Goal: Task Accomplishment & Management: Manage account settings

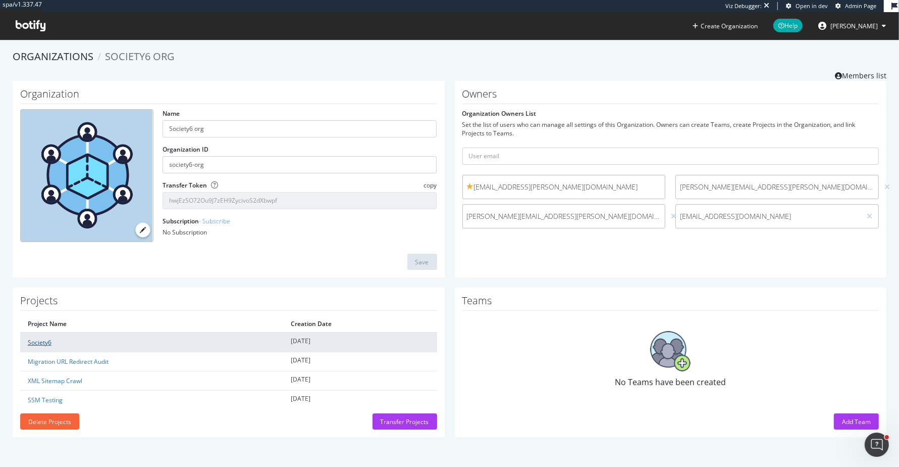
click at [43, 341] on link "Society6" at bounding box center [40, 342] width 24 height 9
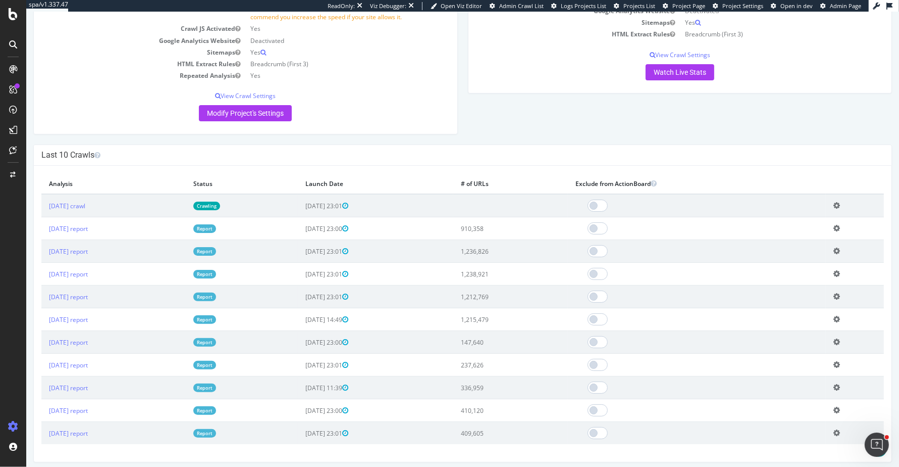
scroll to position [181, 0]
click at [88, 229] on link "[DATE] report" at bounding box center [68, 228] width 39 height 9
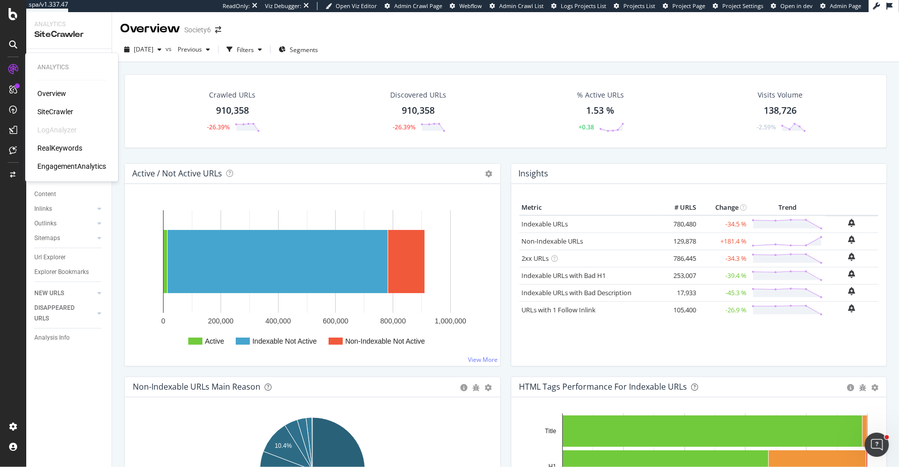
click at [55, 150] on div "RealKeywords" at bounding box center [59, 148] width 45 height 10
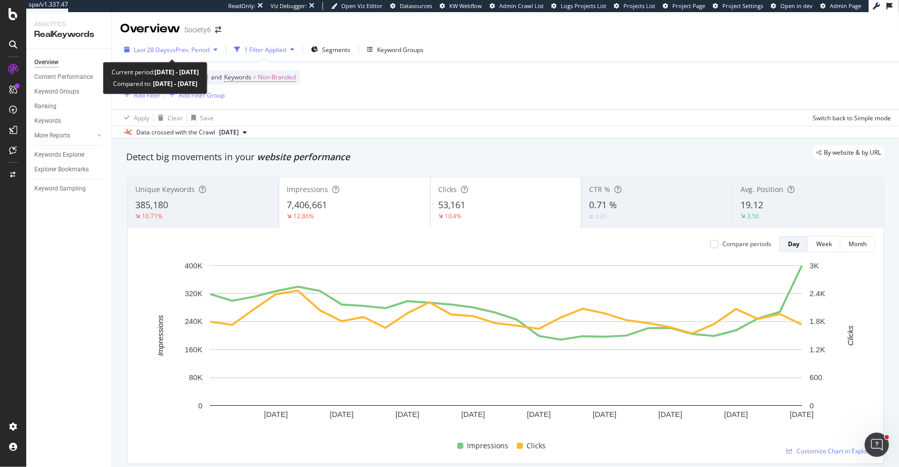
click at [182, 48] on span "vs Prev. Period" at bounding box center [190, 49] width 40 height 9
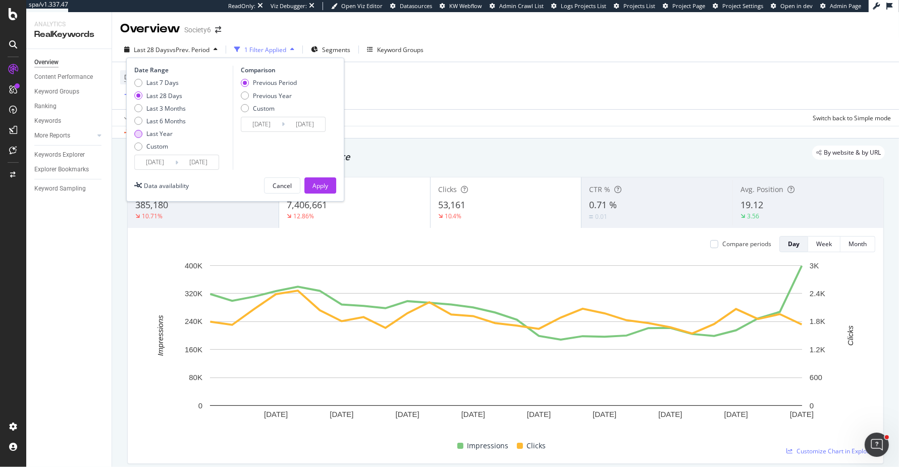
click at [167, 135] on div "Last Year" at bounding box center [159, 133] width 26 height 9
type input "2024/09/25"
type input "2023/09/26"
type input "2024/09/24"
click at [315, 188] on div "Apply" at bounding box center [321, 185] width 16 height 9
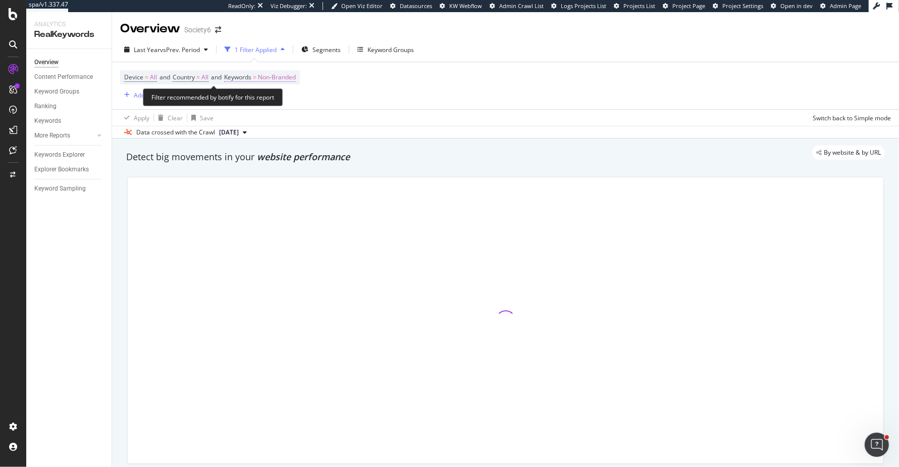
click at [274, 78] on span "Non-Branded" at bounding box center [277, 77] width 38 height 14
click at [285, 104] on div "Non-Branded" at bounding box center [266, 100] width 54 height 15
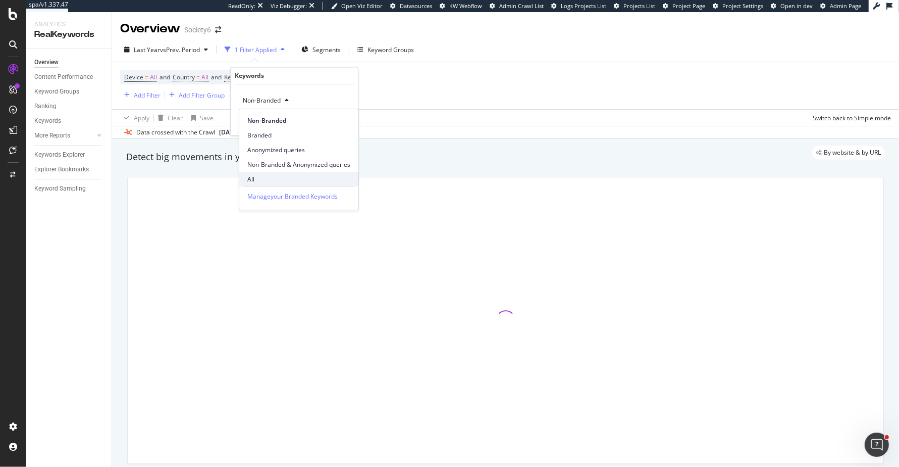
click at [283, 176] on span "All" at bounding box center [298, 179] width 103 height 9
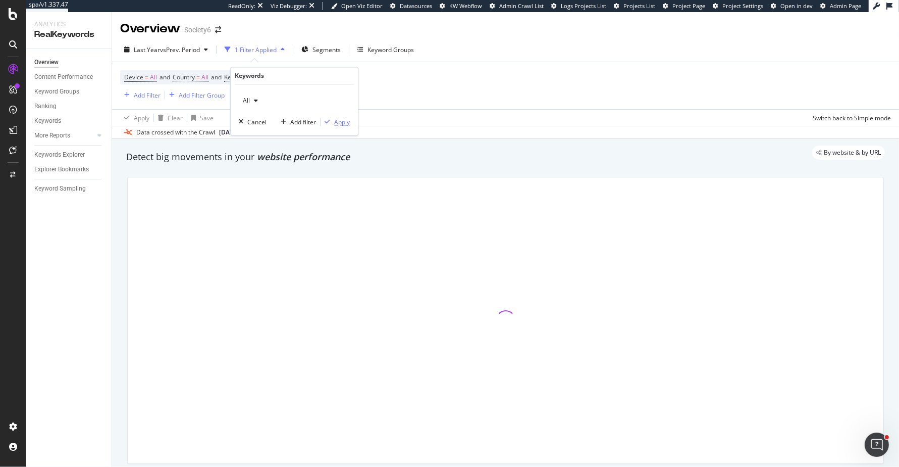
click at [346, 122] on div "Apply" at bounding box center [342, 122] width 16 height 9
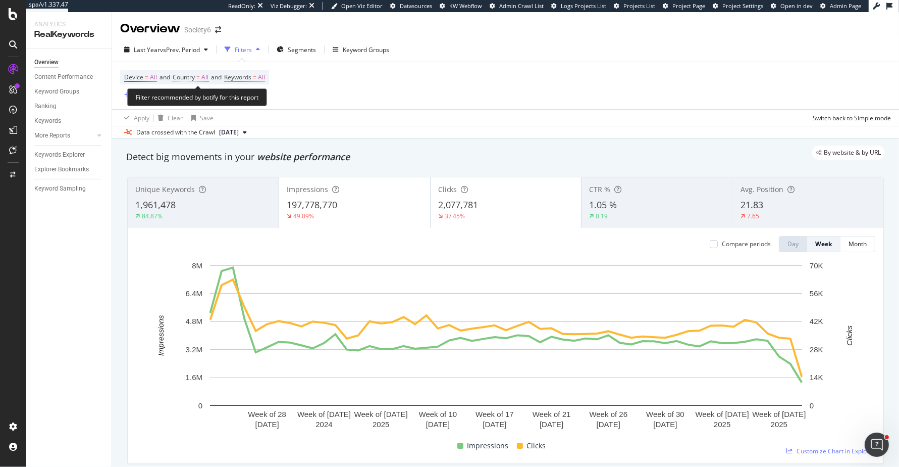
click at [259, 78] on span "Keywords = All" at bounding box center [244, 77] width 41 height 9
click at [253, 99] on div "button" at bounding box center [256, 101] width 12 height 6
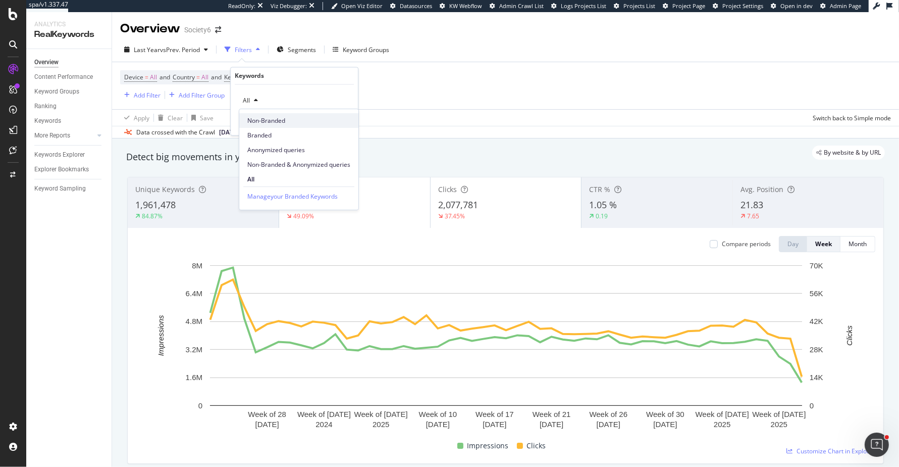
click at [261, 122] on span "Non-Branded" at bounding box center [298, 120] width 103 height 9
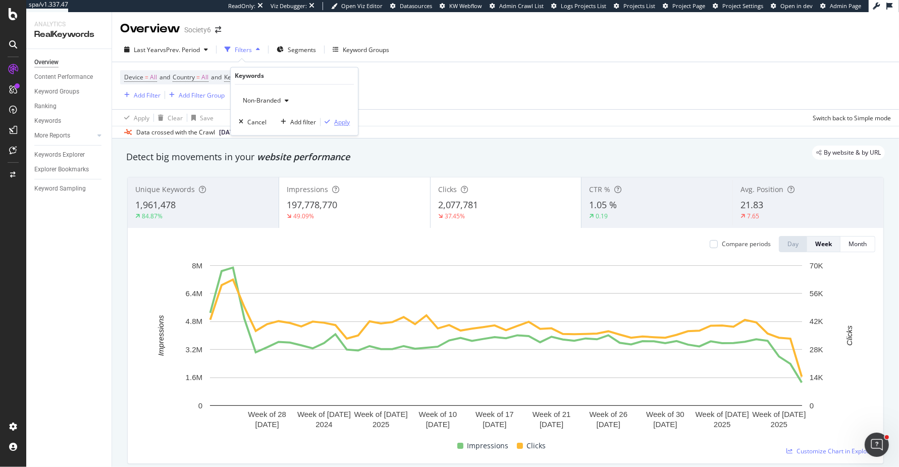
click at [331, 122] on div "button" at bounding box center [328, 122] width 14 height 6
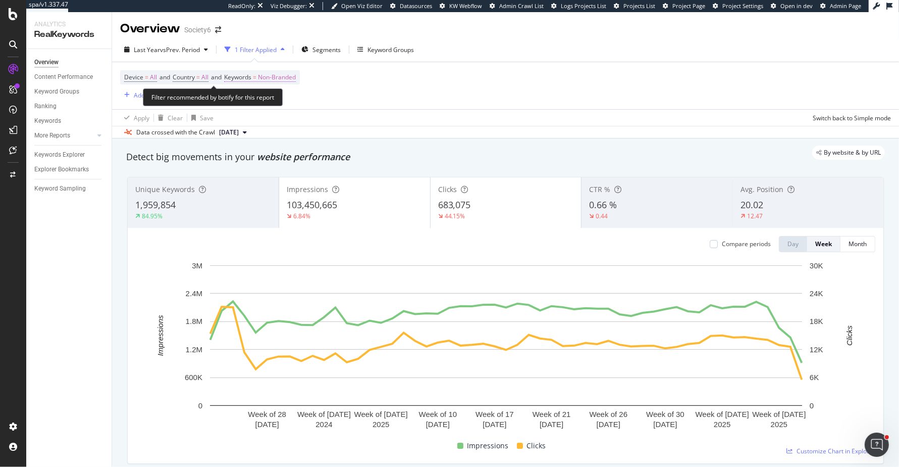
click at [278, 82] on span "Non-Branded" at bounding box center [277, 77] width 38 height 14
click at [278, 103] on span "Non-Branded" at bounding box center [260, 100] width 42 height 9
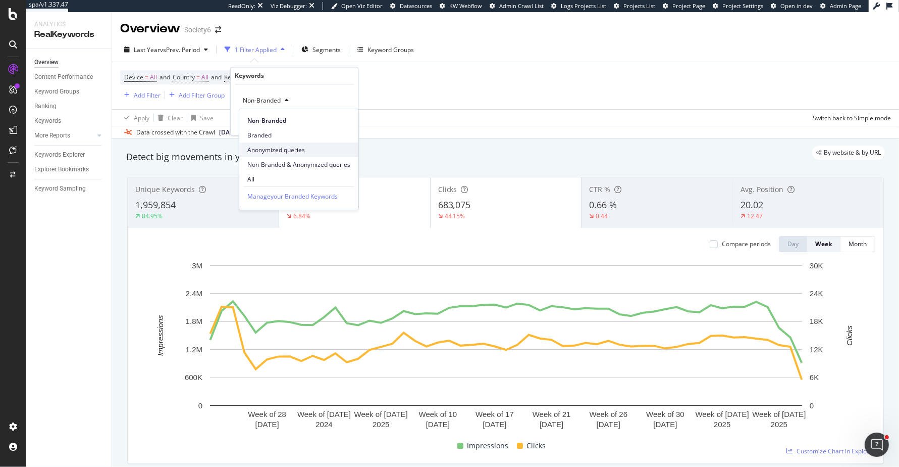
click at [277, 153] on span "Anonymized queries" at bounding box center [298, 149] width 103 height 9
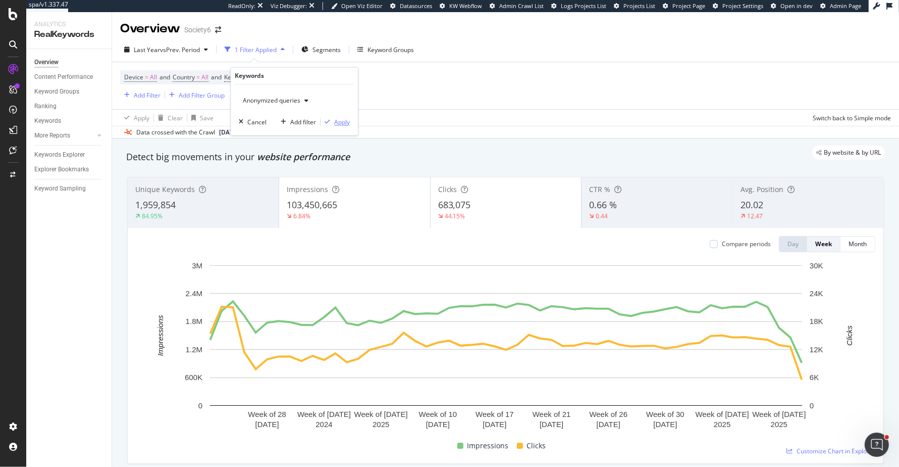
click at [342, 121] on div "Apply" at bounding box center [342, 122] width 16 height 9
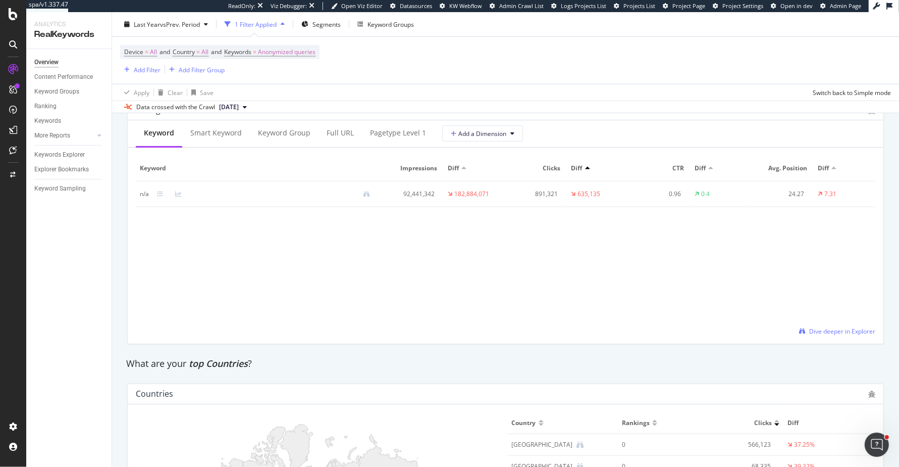
scroll to position [1581, 0]
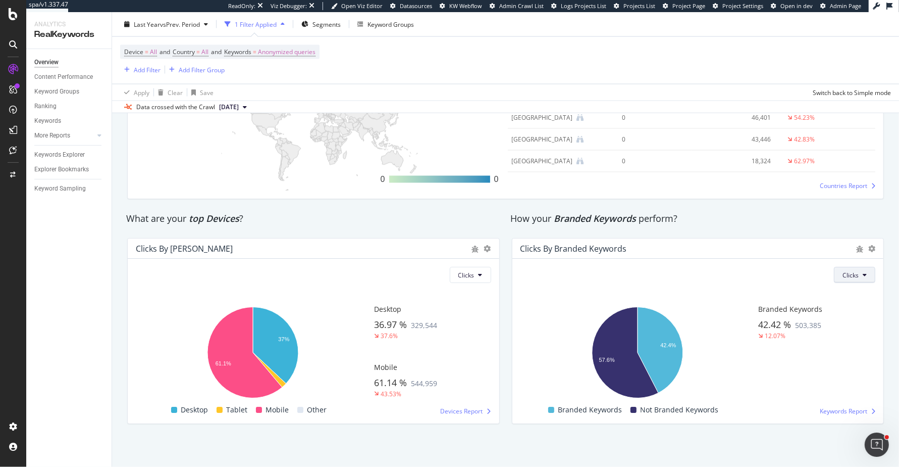
click at [846, 271] on span "Clicks" at bounding box center [851, 275] width 16 height 9
click at [850, 307] on div "Impressions" at bounding box center [861, 312] width 51 height 15
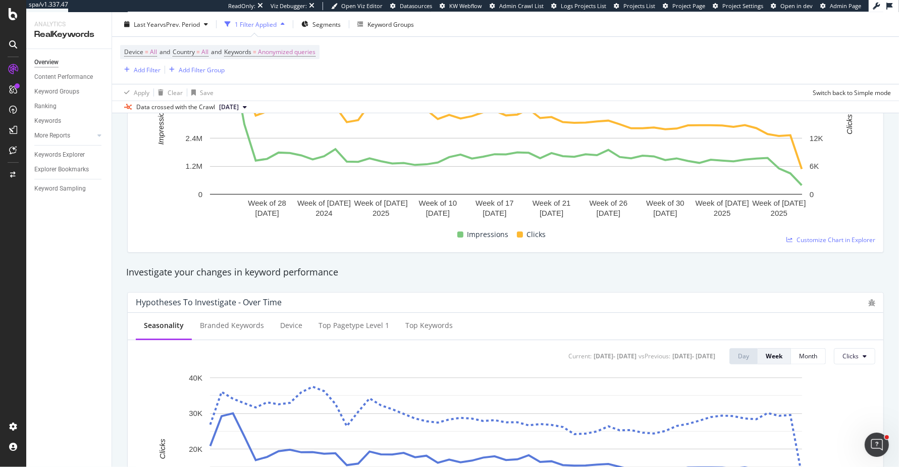
scroll to position [0, 0]
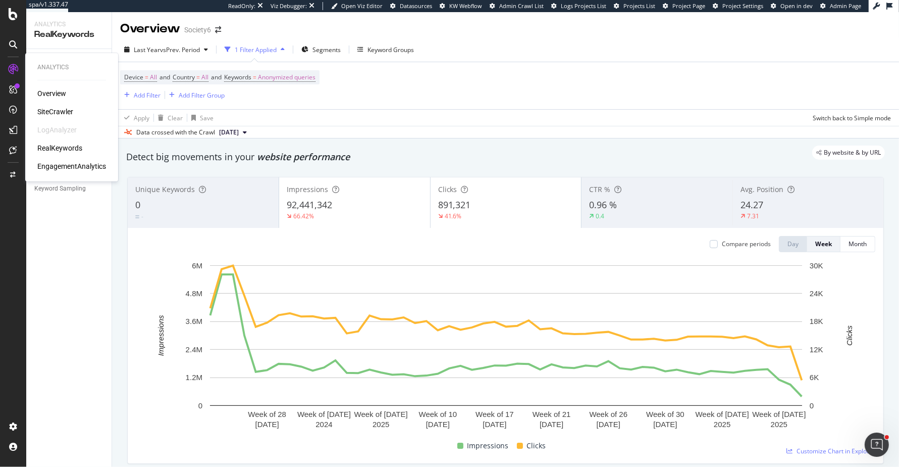
click at [63, 108] on div "SiteCrawler" at bounding box center [55, 112] width 36 height 10
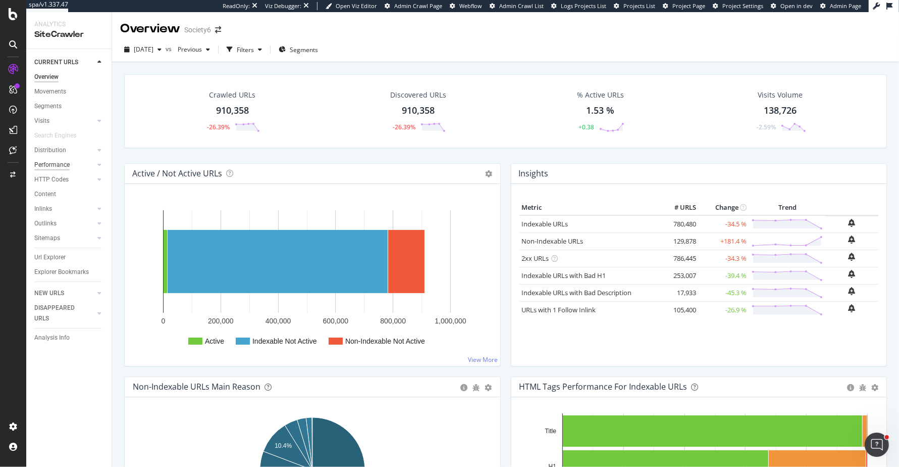
click at [60, 166] on div "Performance" at bounding box center [51, 165] width 35 height 11
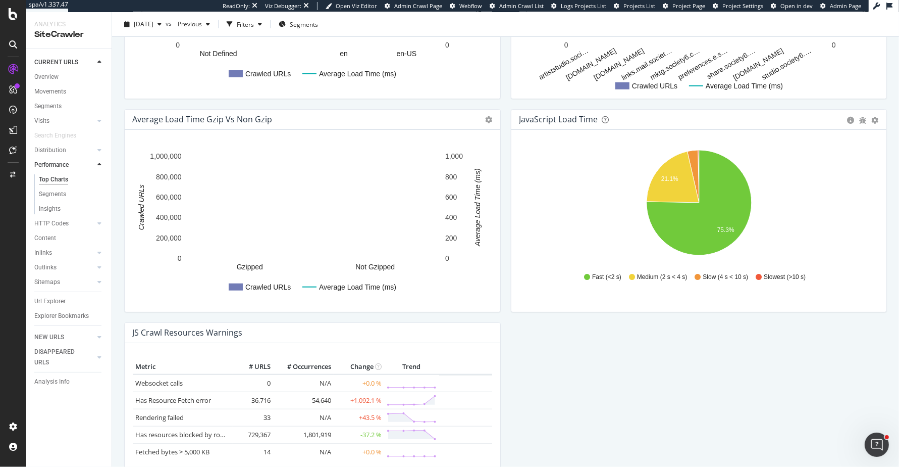
scroll to position [696, 0]
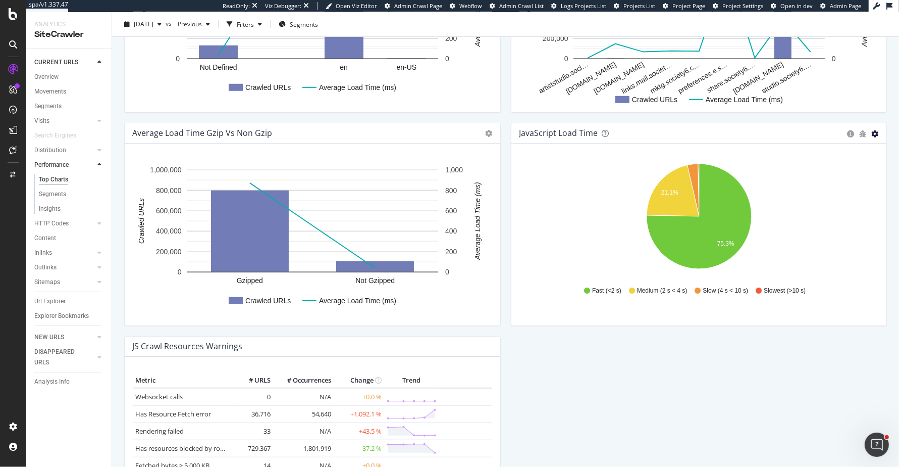
click at [876, 130] on icon "gear" at bounding box center [875, 133] width 7 height 7
click at [831, 171] on span "Table" at bounding box center [840, 172] width 92 height 14
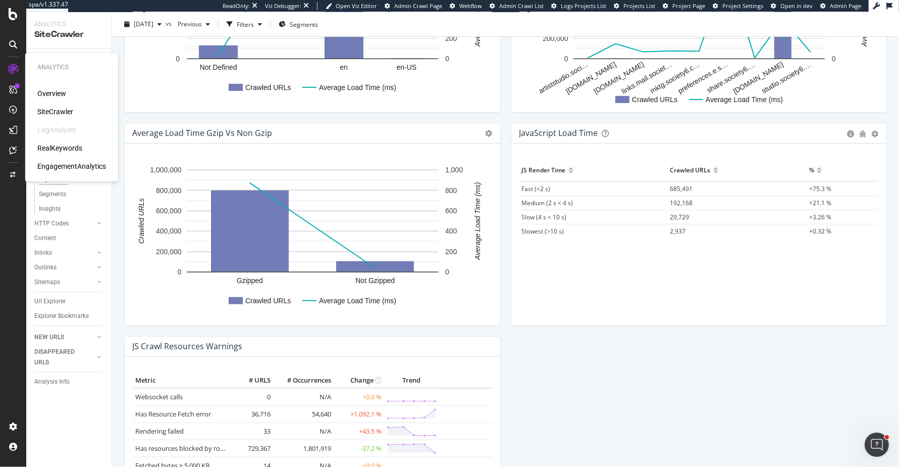
click at [47, 151] on div "RealKeywords" at bounding box center [59, 148] width 45 height 10
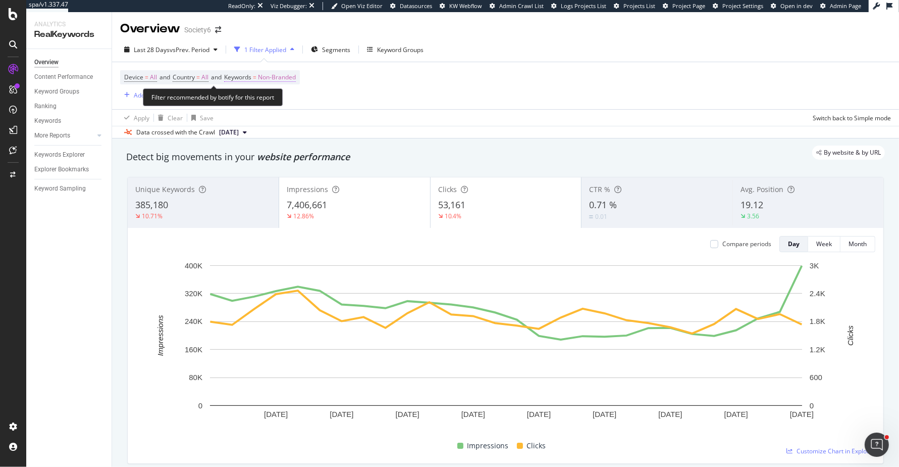
click at [274, 76] on span "Non-Branded" at bounding box center [277, 77] width 38 height 14
click at [256, 101] on span "Non-Branded" at bounding box center [260, 100] width 42 height 9
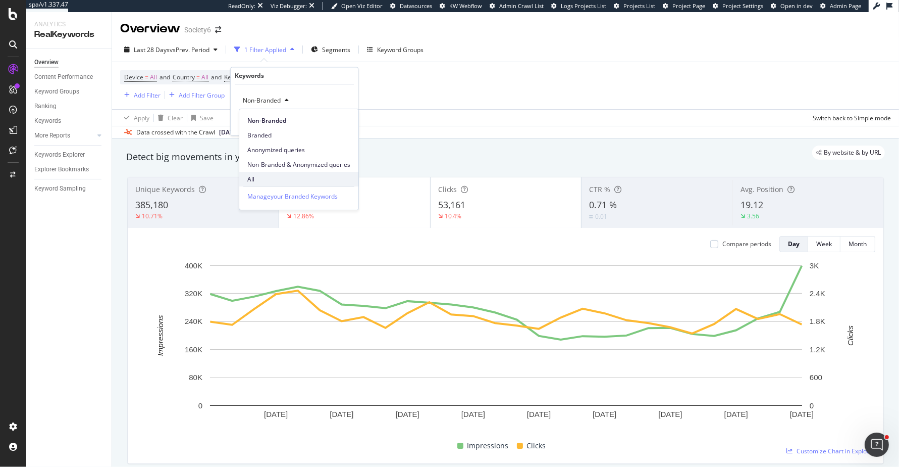
click at [268, 176] on span "All" at bounding box center [298, 179] width 103 height 9
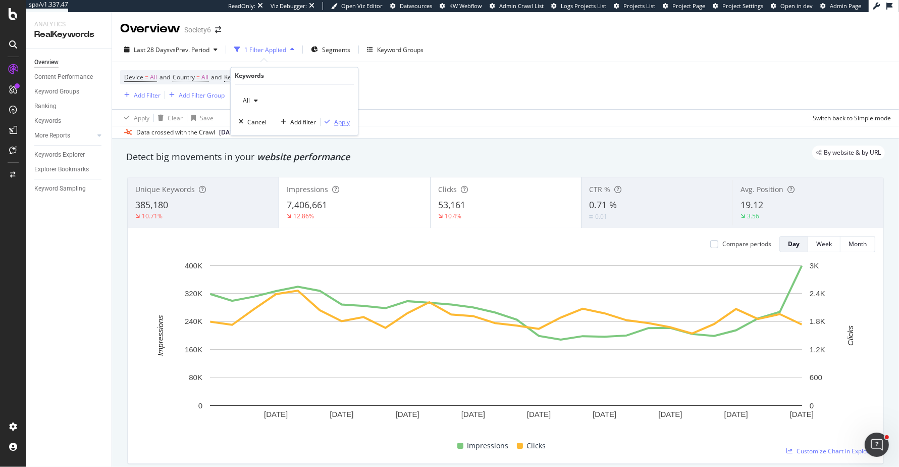
click at [348, 120] on div "Apply" at bounding box center [342, 122] width 16 height 9
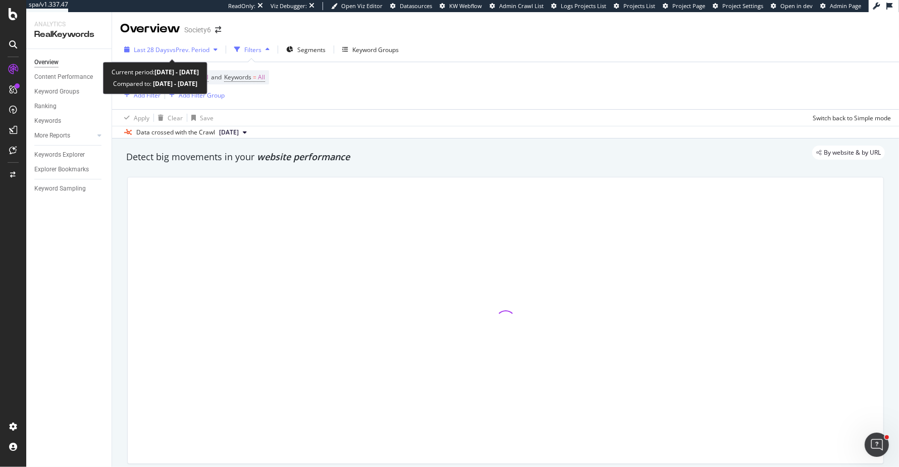
click at [157, 49] on span "Last 28 Days" at bounding box center [152, 49] width 36 height 9
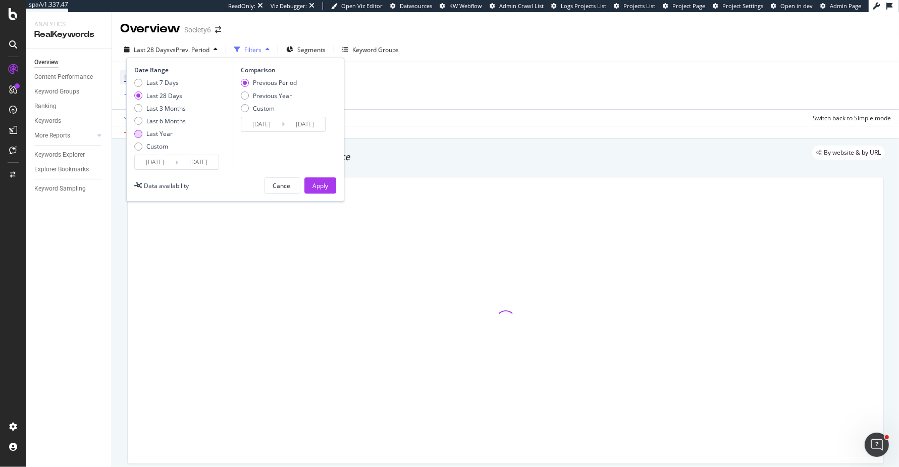
click at [170, 137] on div "Last Year" at bounding box center [159, 133] width 26 height 9
type input "2024/09/25"
type input "2023/09/26"
type input "2024/09/24"
click at [324, 185] on div "Apply" at bounding box center [321, 185] width 16 height 9
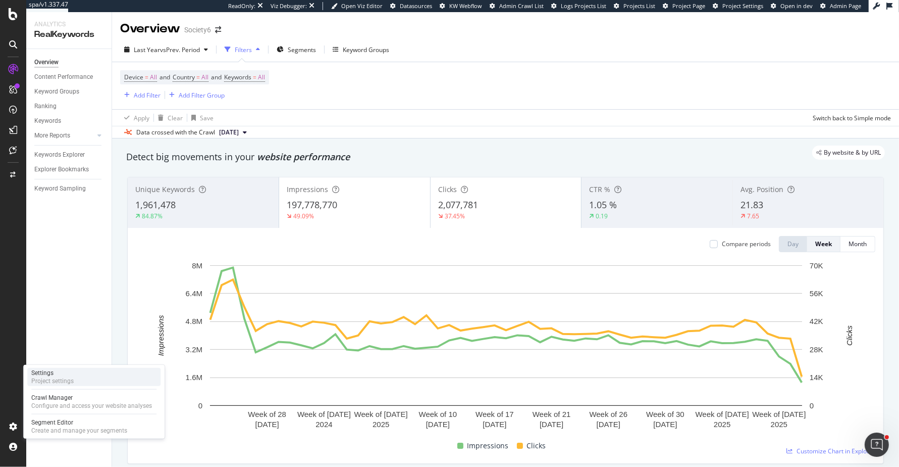
click at [79, 384] on div "Settings Project settings" at bounding box center [93, 377] width 133 height 18
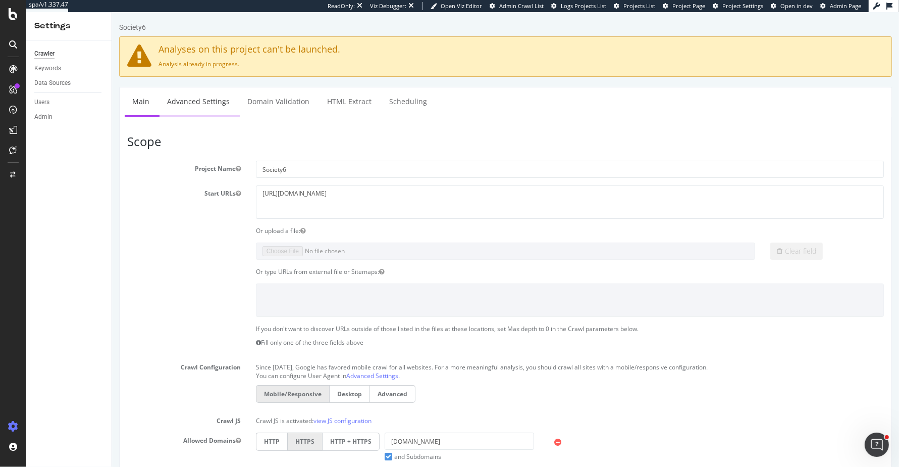
click at [215, 106] on link "Advanced Settings" at bounding box center [198, 101] width 78 height 28
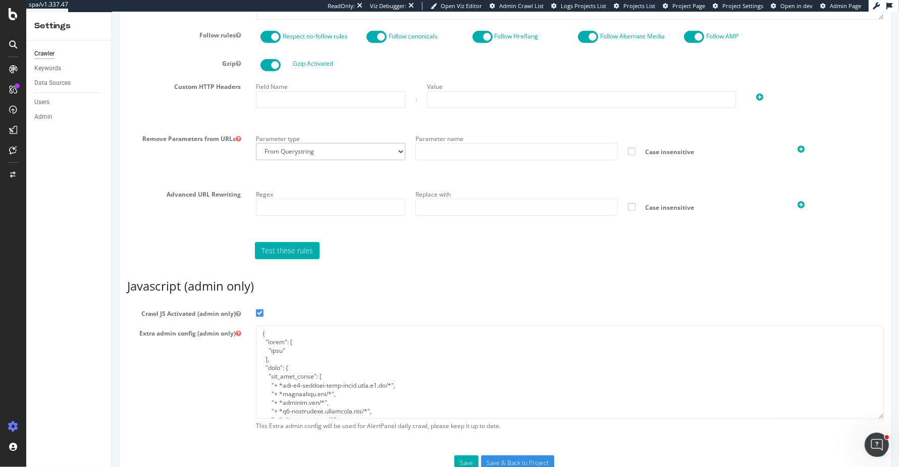
scroll to position [706, 0]
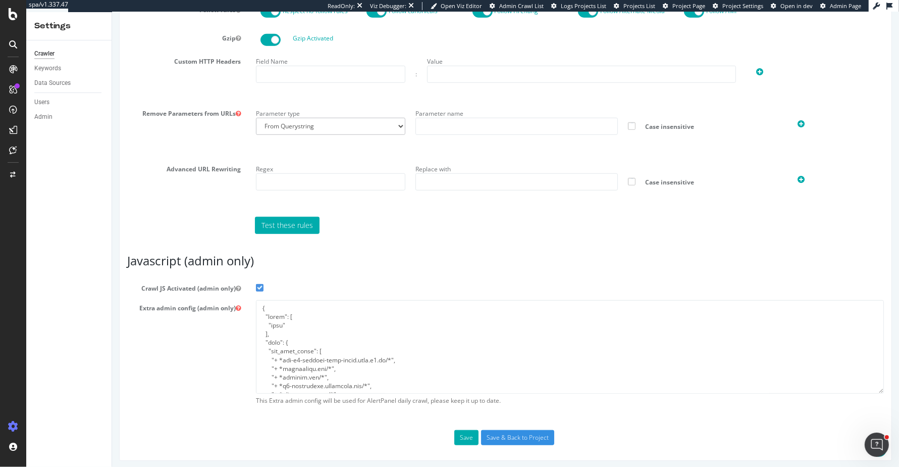
click at [110, 218] on div "Crawler Keywords Data Sources Users Admin" at bounding box center [68, 253] width 85 height 426
click at [65, 131] on div "LogAnalyzer" at bounding box center [56, 130] width 39 height 10
